Goal: Information Seeking & Learning: Learn about a topic

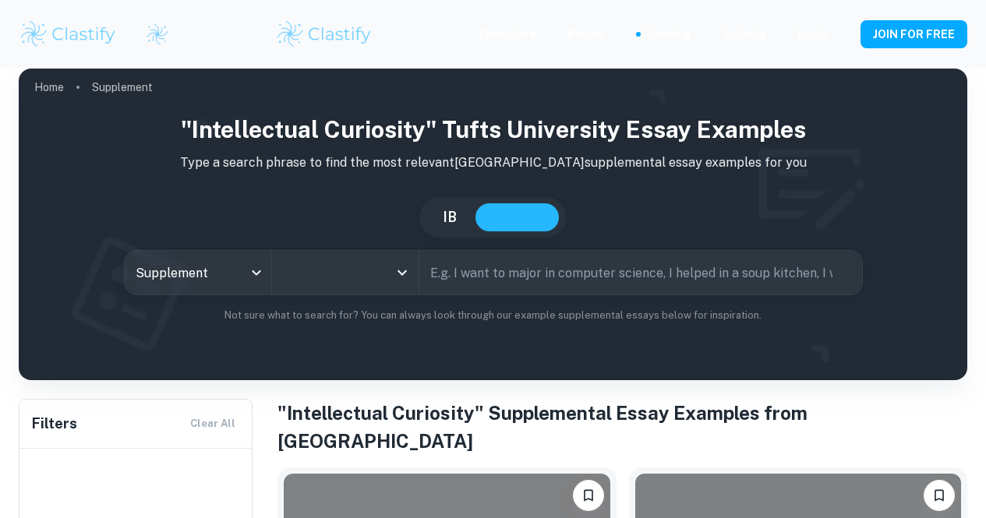
scroll to position [270, 0]
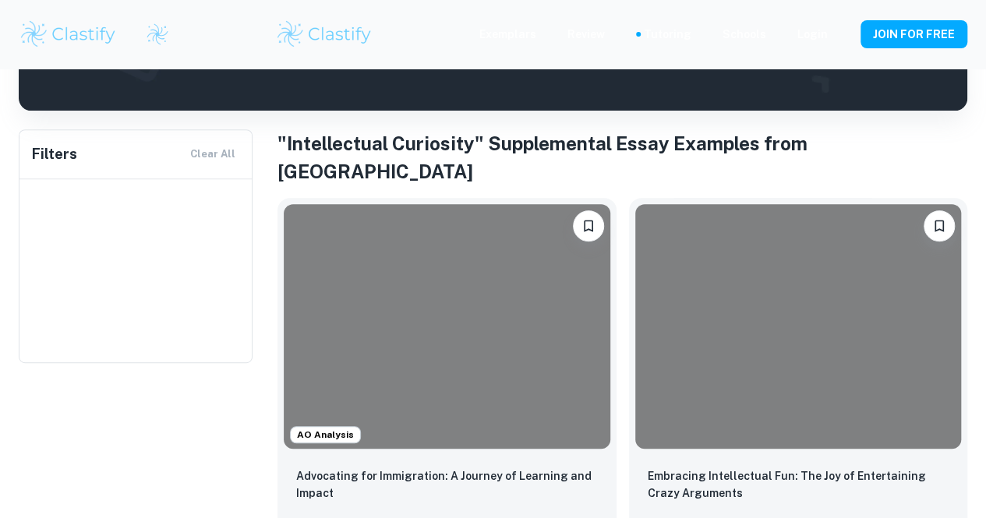
type input "[GEOGRAPHIC_DATA]"
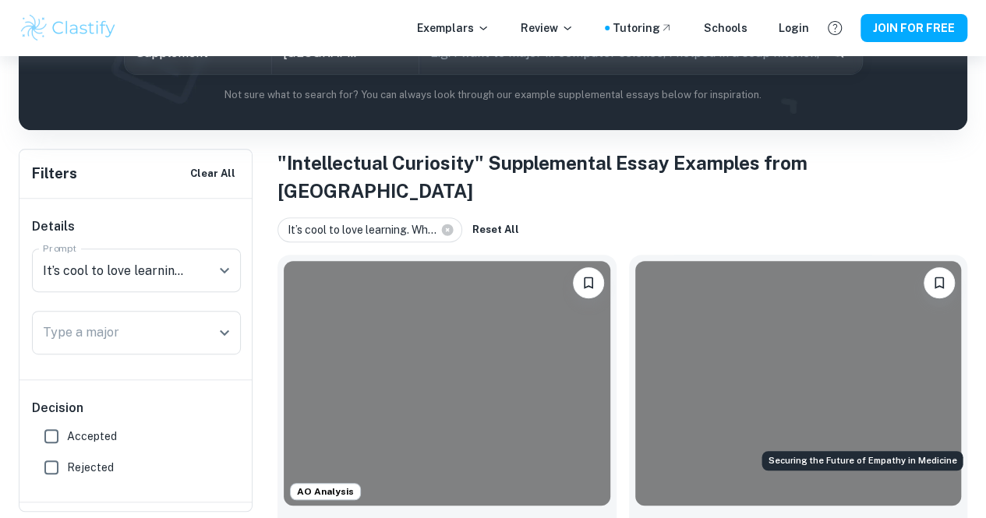
scroll to position [233, 0]
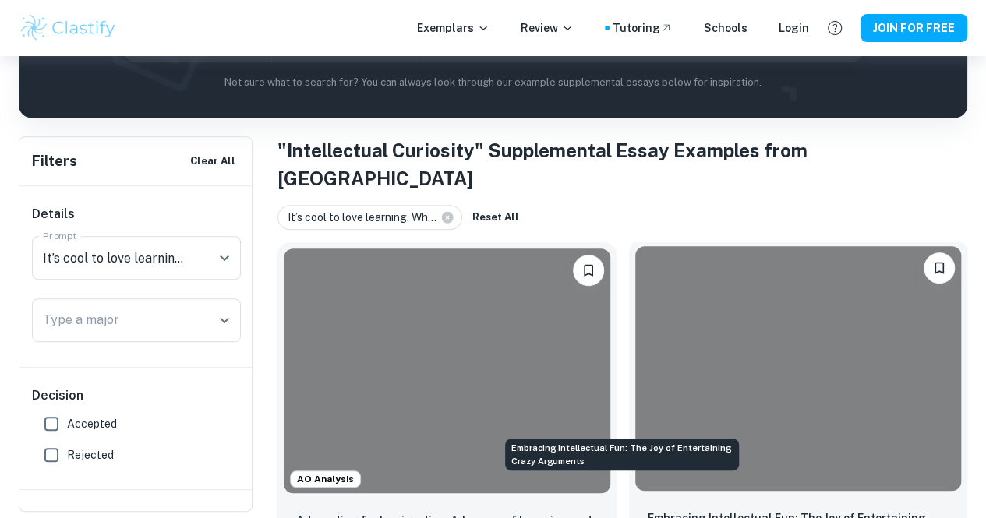
click at [667, 510] on p "Embracing Intellectual Fun: The Joy of Entertaining Crazy Arguments" at bounding box center [799, 527] width 302 height 34
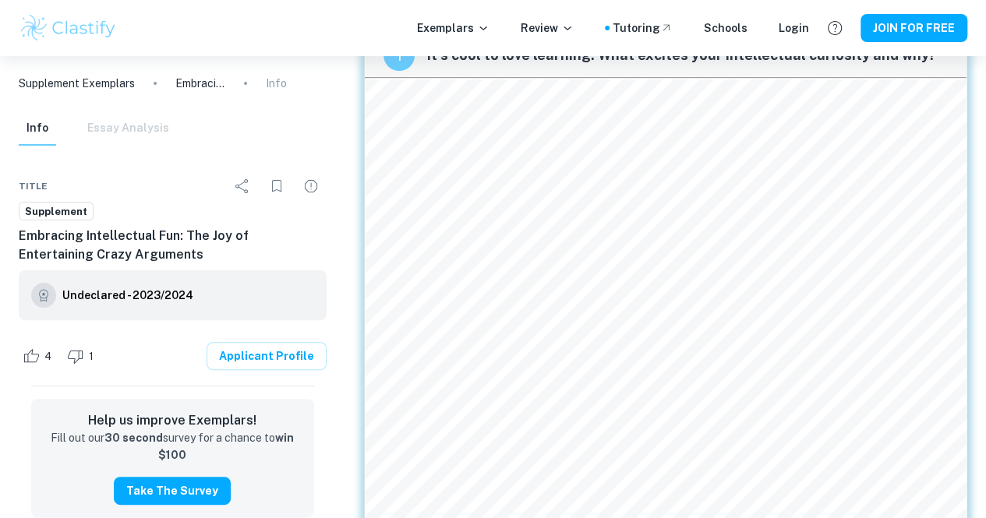
scroll to position [67, 0]
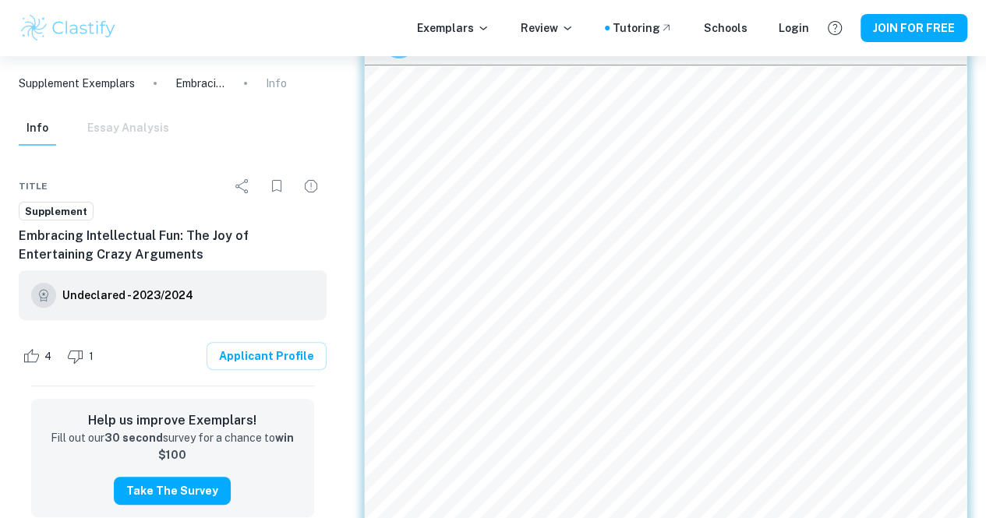
click at [362, 75] on div "1 It’s cool to love learning. What excites your intellectual curiosity and why?…" at bounding box center [666, 521] width 628 height 1052
click at [371, 78] on div "1 It’s cool to love learning. What excites your intellectual curiosity and why?…" at bounding box center [666, 521] width 628 height 1052
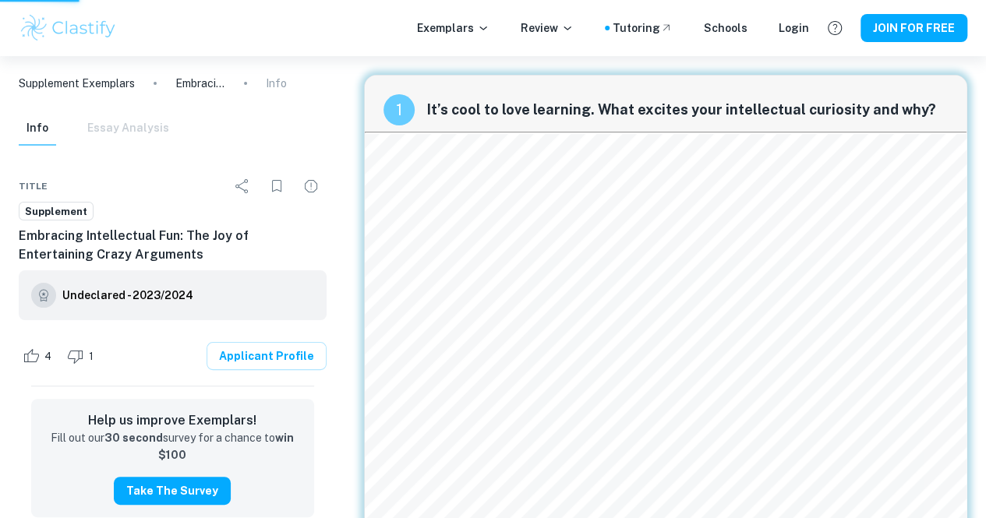
scroll to position [233, 0]
